Goal: Task Accomplishment & Management: Manage account settings

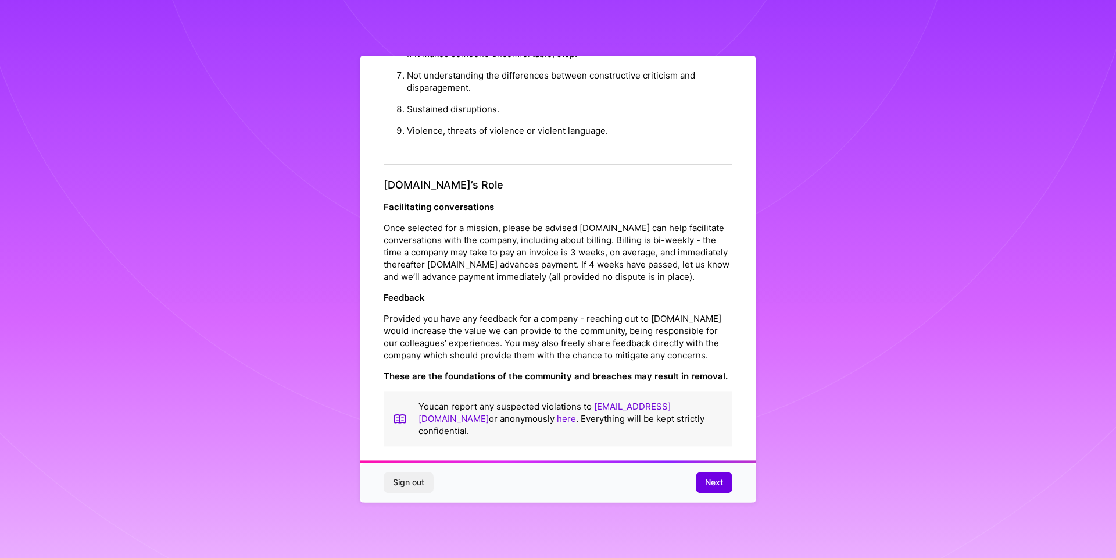
scroll to position [7, 0]
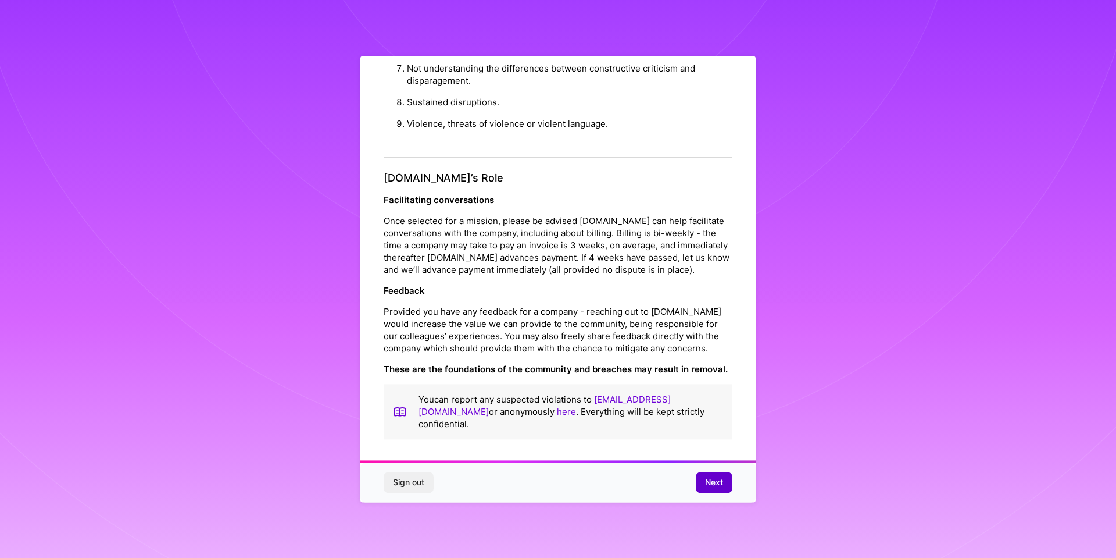
click at [706, 476] on button "Next" at bounding box center [714, 482] width 37 height 21
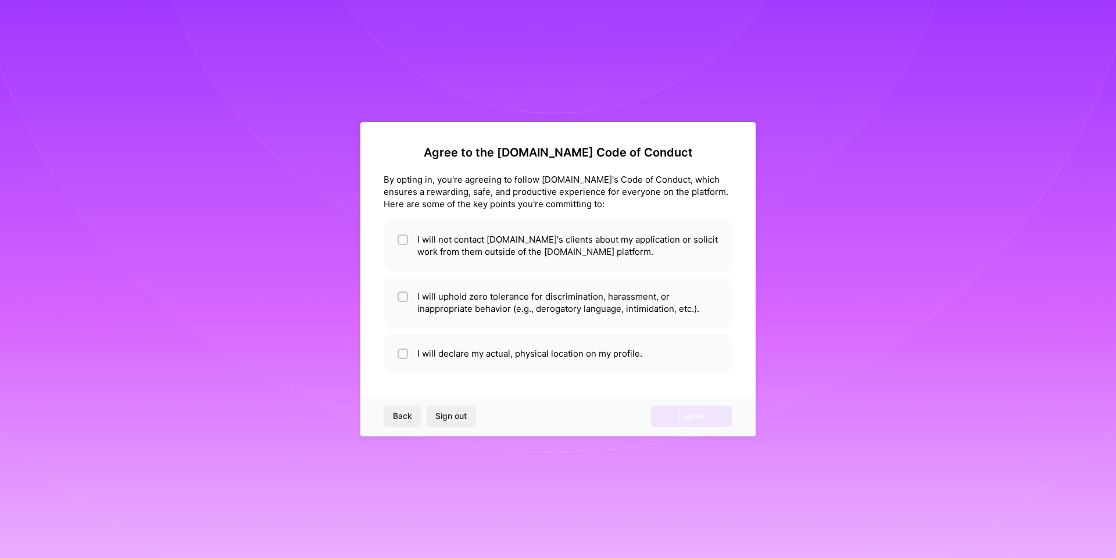
scroll to position [0, 0]
drag, startPoint x: 410, startPoint y: 239, endPoint x: 404, endPoint y: 285, distance: 46.9
click at [409, 240] on li "I will not contact [DOMAIN_NAME]'s clients about my application or solicit work…" at bounding box center [558, 245] width 349 height 52
checkbox input "true"
click at [401, 290] on span at bounding box center [403, 302] width 10 height 24
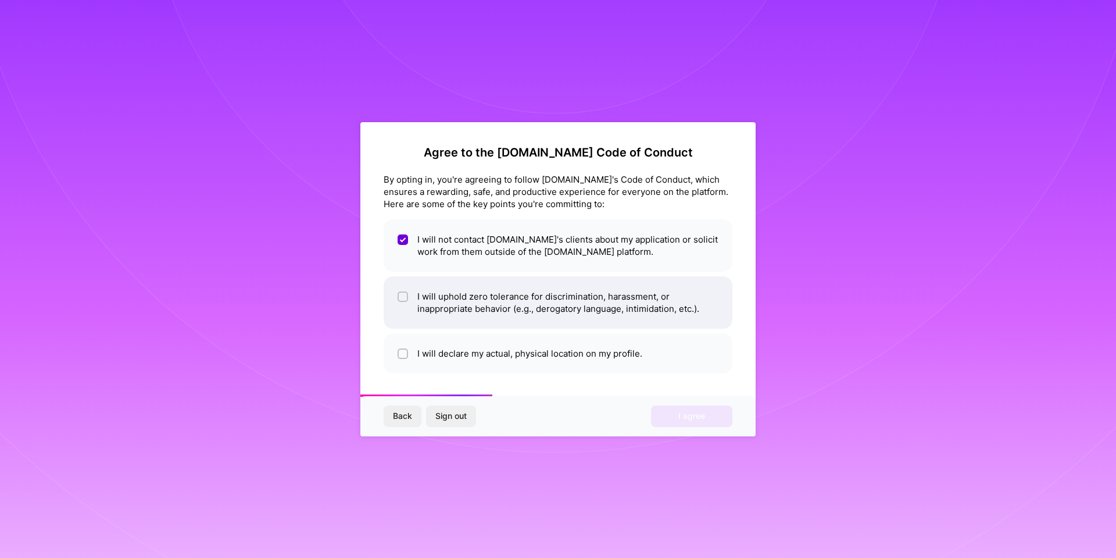
checkbox input "true"
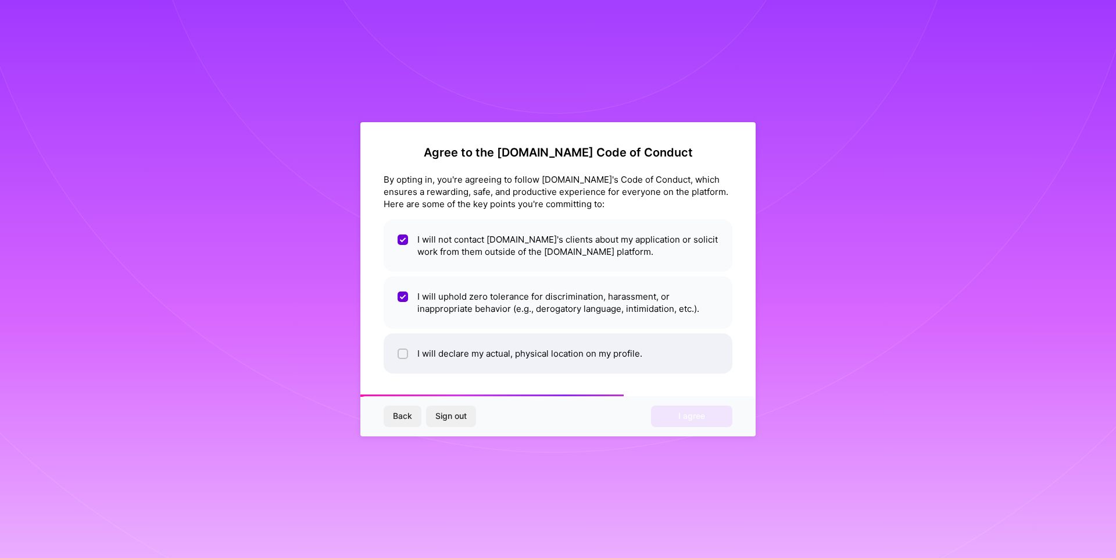
click at [404, 360] on li "I will declare my actual, physical location on my profile." at bounding box center [558, 353] width 349 height 40
checkbox input "true"
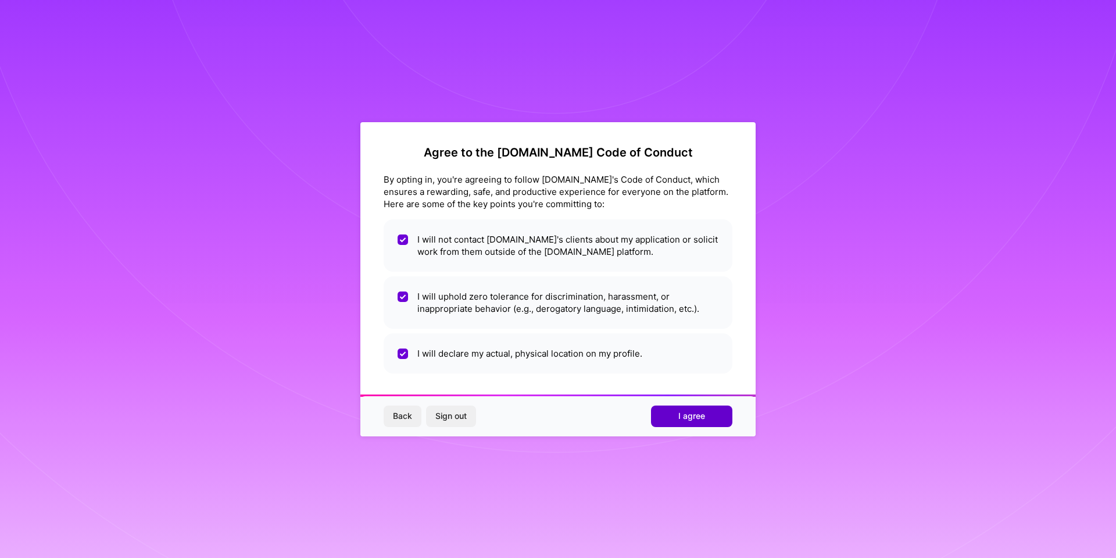
click at [690, 415] on span "I agree" at bounding box center [692, 416] width 27 height 12
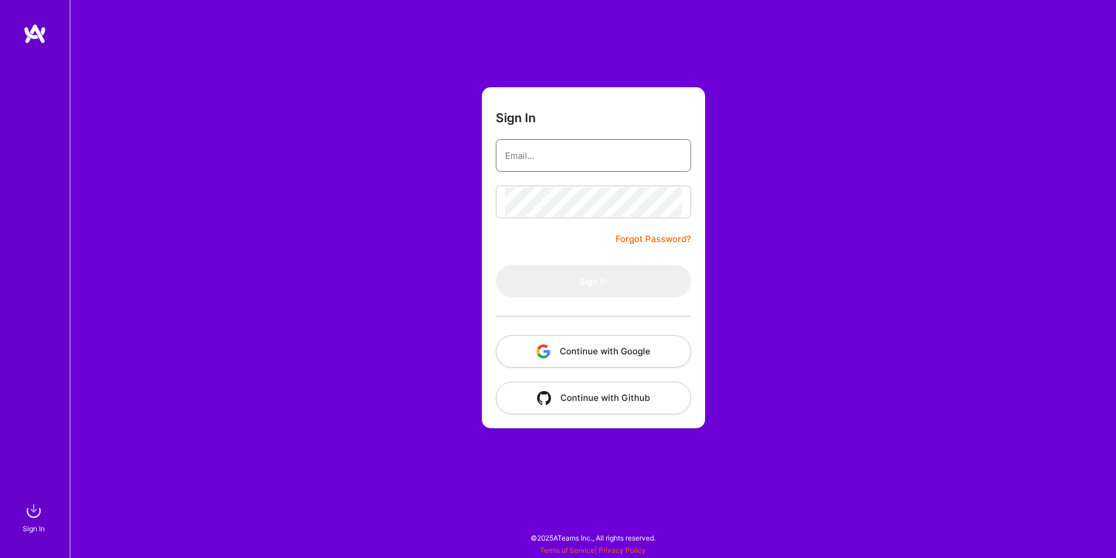
click at [530, 155] on input "email" at bounding box center [593, 156] width 177 height 30
type input "[EMAIL_ADDRESS][DOMAIN_NAME]"
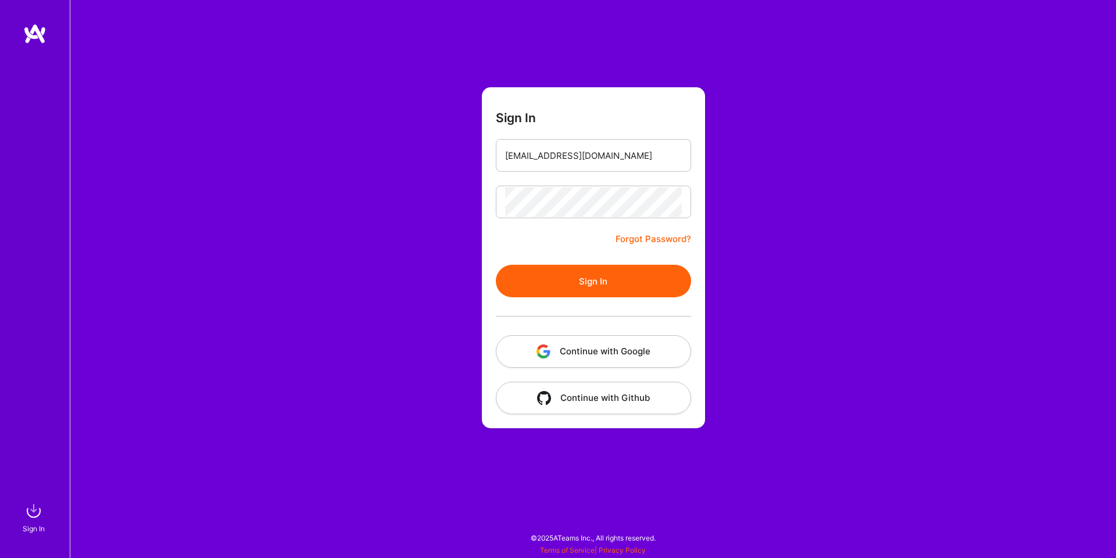
click at [627, 287] on button "Sign In" at bounding box center [593, 281] width 195 height 33
click at [652, 237] on link "Forgot Password?" at bounding box center [654, 239] width 76 height 14
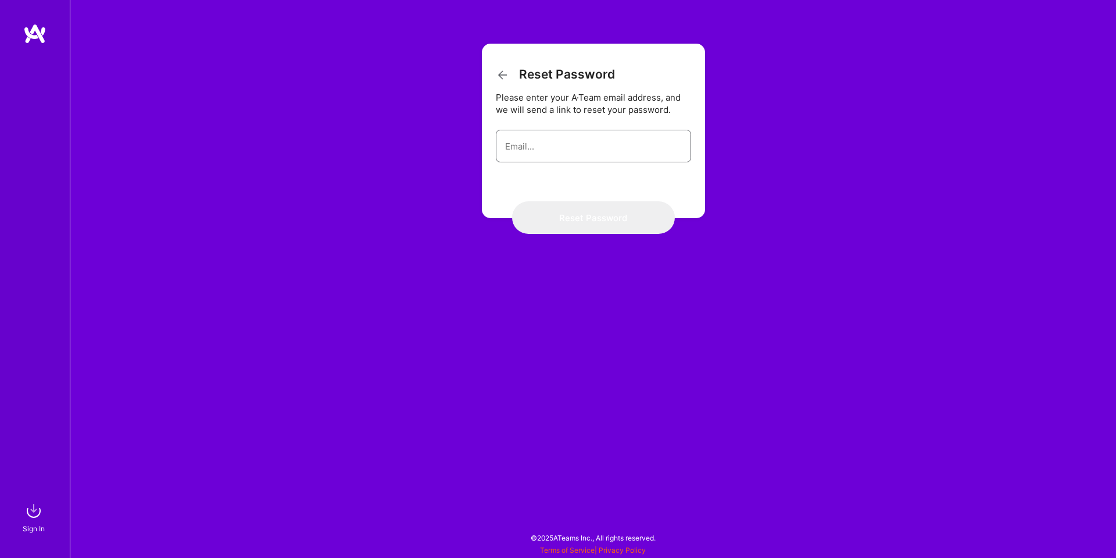
click at [565, 150] on input "email" at bounding box center [593, 146] width 177 height 30
type input "[EMAIL_ADDRESS][DOMAIN_NAME]"
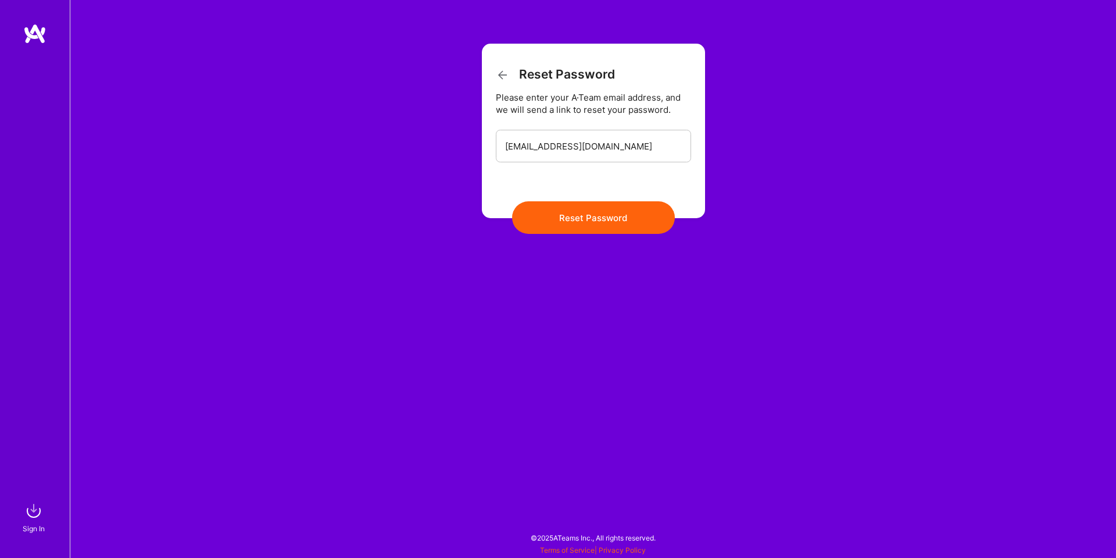
click at [599, 220] on button "Reset Password" at bounding box center [593, 217] width 163 height 33
click at [582, 219] on button "Reset Password" at bounding box center [593, 217] width 163 height 33
